Goal: Navigation & Orientation: Find specific page/section

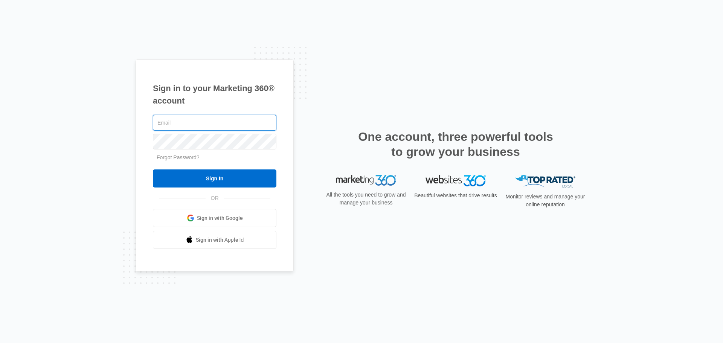
type input "bmartin@theomnishelf.com"
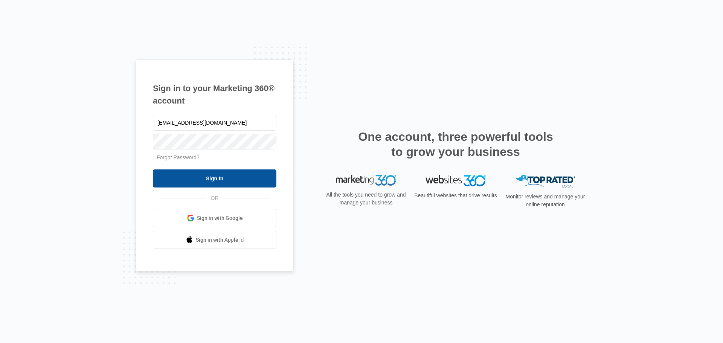
click at [218, 178] on input "Sign In" at bounding box center [214, 178] width 123 height 18
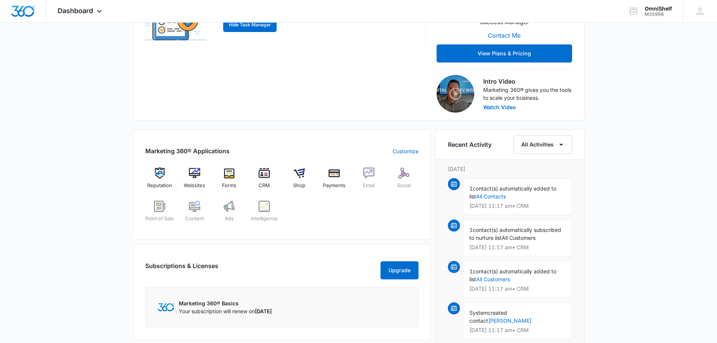
scroll to position [194, 0]
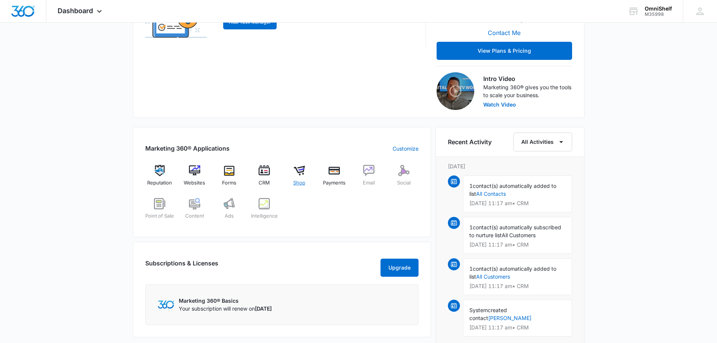
click at [299, 186] on span "Shop" at bounding box center [299, 183] width 12 height 8
